Goal: Task Accomplishment & Management: Use online tool/utility

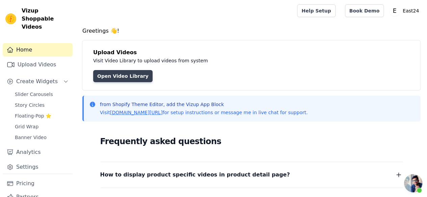
click at [136, 76] on link "Open Video Library" at bounding box center [122, 76] width 59 height 12
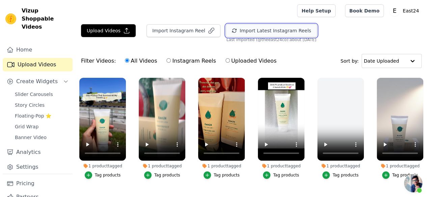
click at [245, 31] on button "Import Latest Instagram Reels" at bounding box center [271, 30] width 91 height 13
click at [166, 59] on input "Instagram Reels" at bounding box center [168, 60] width 4 height 4
radio input "true"
click at [225, 60] on label "Uploaded Videos" at bounding box center [251, 61] width 52 height 9
click at [225, 60] on input "Uploaded Videos" at bounding box center [227, 60] width 4 height 4
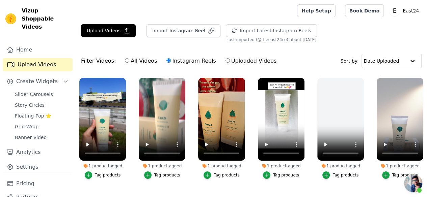
radio input "true"
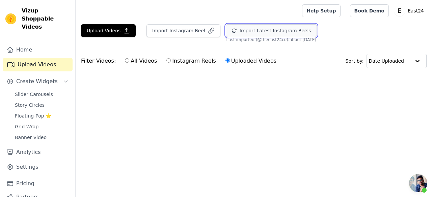
click at [235, 31] on button "Import Latest Instagram Reels" at bounding box center [271, 30] width 91 height 13
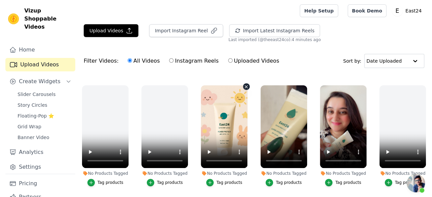
scroll to position [237, 0]
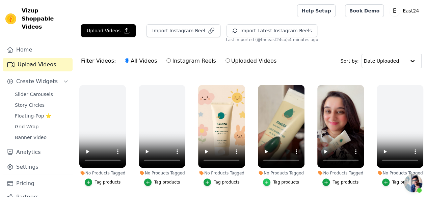
click at [265, 180] on icon "button" at bounding box center [266, 182] width 5 height 5
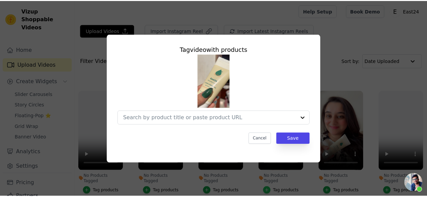
scroll to position [240, 0]
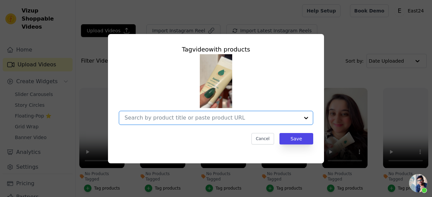
click at [215, 115] on input "No Products Tagged Tag video with products Option undefined, selected. Select i…" at bounding box center [211, 118] width 175 height 6
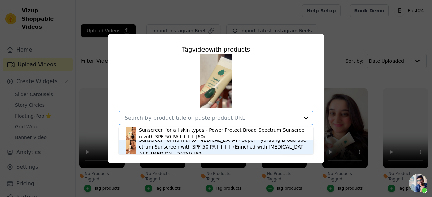
click at [188, 146] on div "Sunscreen for normal to dry skin - Super Hydrating Broad Spectrum Sunscreen wit…" at bounding box center [222, 147] width 167 height 20
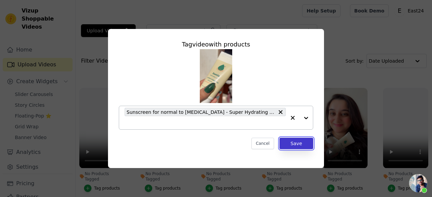
click at [296, 146] on button "Save" at bounding box center [296, 143] width 34 height 11
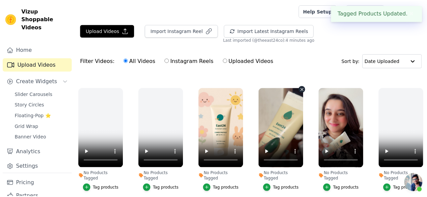
scroll to position [237, 0]
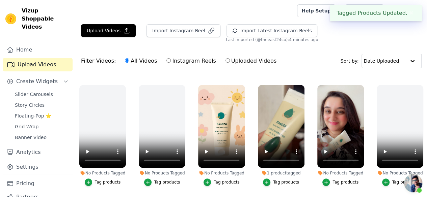
click at [328, 179] on button "Tag products" at bounding box center [340, 182] width 36 height 7
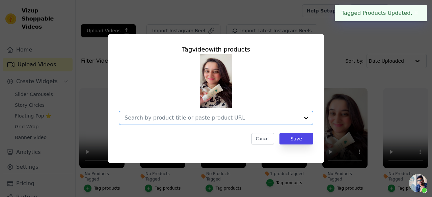
click at [245, 117] on input "No Products Tagged Tag video with products Option undefined, selected. Select i…" at bounding box center [211, 118] width 175 height 6
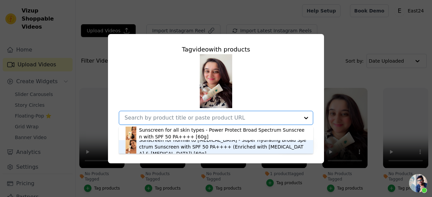
click at [190, 146] on div "Sunscreen for normal to dry skin - Super Hydrating Broad Spectrum Sunscreen wit…" at bounding box center [222, 147] width 167 height 20
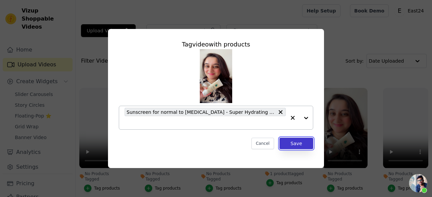
click at [302, 148] on button "Save" at bounding box center [296, 143] width 34 height 11
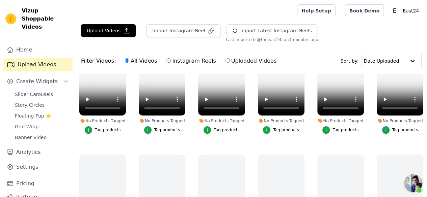
scroll to position [0, 0]
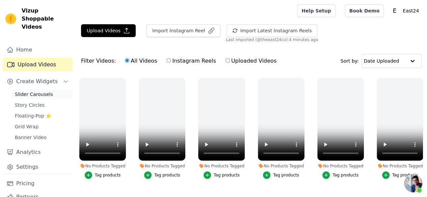
click at [33, 91] on span "Slider Carousels" at bounding box center [34, 94] width 38 height 7
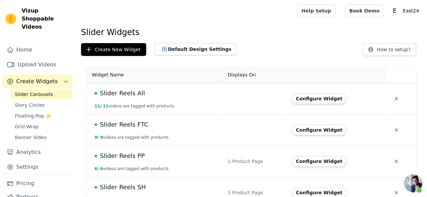
scroll to position [13, 0]
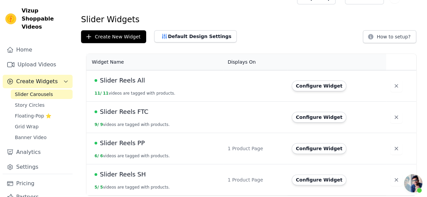
click at [121, 176] on span "Slider Reels SH" at bounding box center [123, 174] width 46 height 9
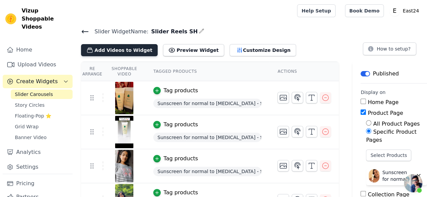
click at [137, 52] on button "Add Videos to Widget" at bounding box center [119, 50] width 77 height 12
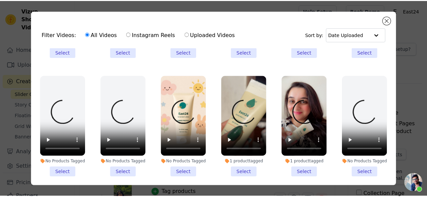
scroll to position [215, 0]
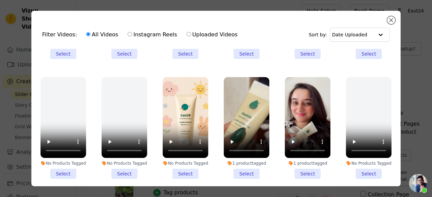
click at [242, 167] on li "1 product tagged Select" at bounding box center [247, 128] width 46 height 102
click at [0, 0] on input "1 product tagged Select" at bounding box center [0, 0] width 0 height 0
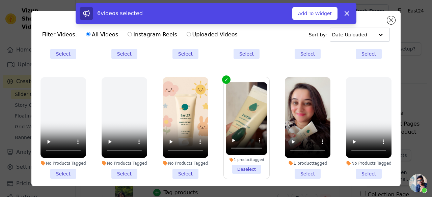
click at [300, 166] on li "1 product tagged Select" at bounding box center [308, 128] width 46 height 102
click at [0, 0] on input "1 product tagged Select" at bounding box center [0, 0] width 0 height 0
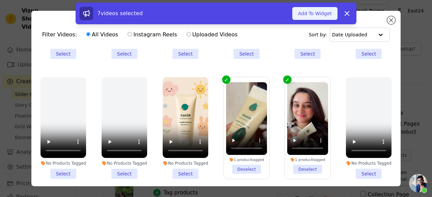
click at [316, 12] on button "Add To Widget" at bounding box center [314, 13] width 45 height 13
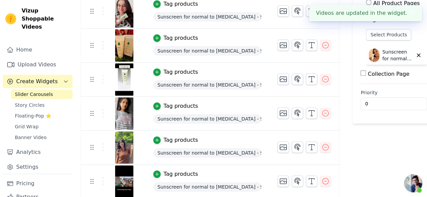
scroll to position [0, 0]
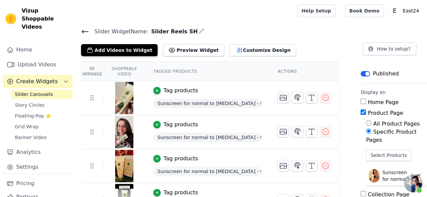
click at [85, 32] on icon at bounding box center [85, 32] width 8 height 8
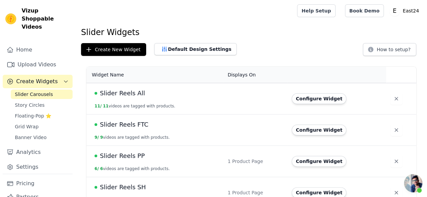
click at [123, 162] on td "Slider Reels PP 6 / 6 videos are tagged with products." at bounding box center [154, 161] width 137 height 31
click at [128, 155] on span "Slider Reels PP" at bounding box center [122, 155] width 45 height 9
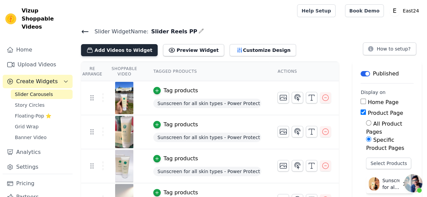
click at [127, 45] on button "Add Videos to Widget" at bounding box center [119, 50] width 77 height 12
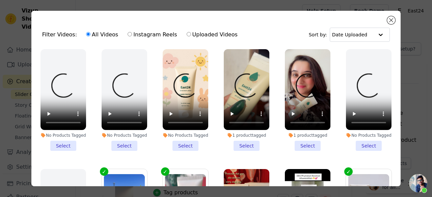
scroll to position [243, 0]
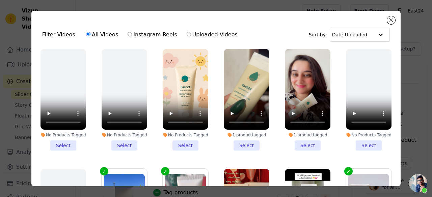
click at [179, 137] on li "No Products Tagged Select" at bounding box center [186, 100] width 46 height 102
click at [0, 0] on input "No Products Tagged Select" at bounding box center [0, 0] width 0 height 0
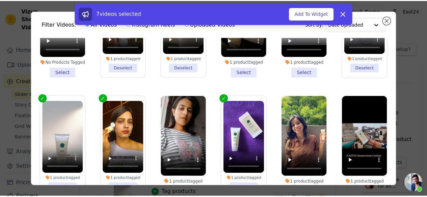
scroll to position [58, 0]
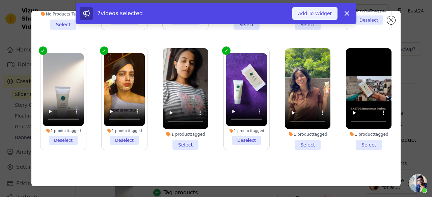
click at [309, 10] on button "Add To Widget" at bounding box center [314, 13] width 45 height 13
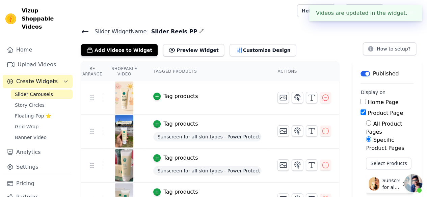
click at [154, 90] on td "Tag products" at bounding box center [207, 97] width 124 height 33
click at [154, 93] on div "button" at bounding box center [156, 96] width 7 height 7
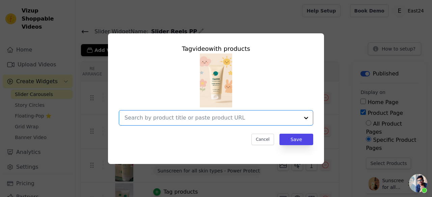
click at [177, 115] on input "text" at bounding box center [211, 118] width 175 height 8
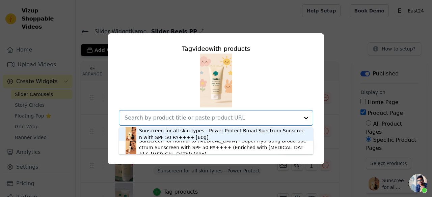
click at [172, 129] on div "Sunscreen for all skin types - Power Protect Broad Spectrum Sunscreen with SPF …" at bounding box center [222, 134] width 167 height 13
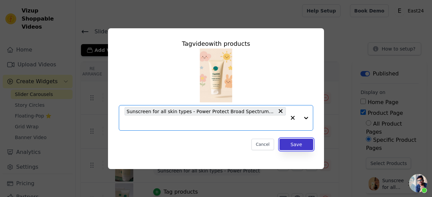
click at [302, 144] on button "Save" at bounding box center [296, 144] width 34 height 11
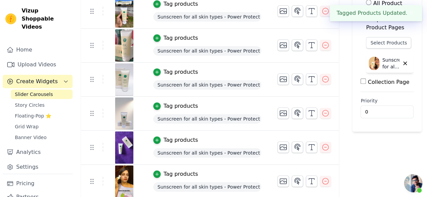
scroll to position [0, 0]
